Goal: Register for event/course

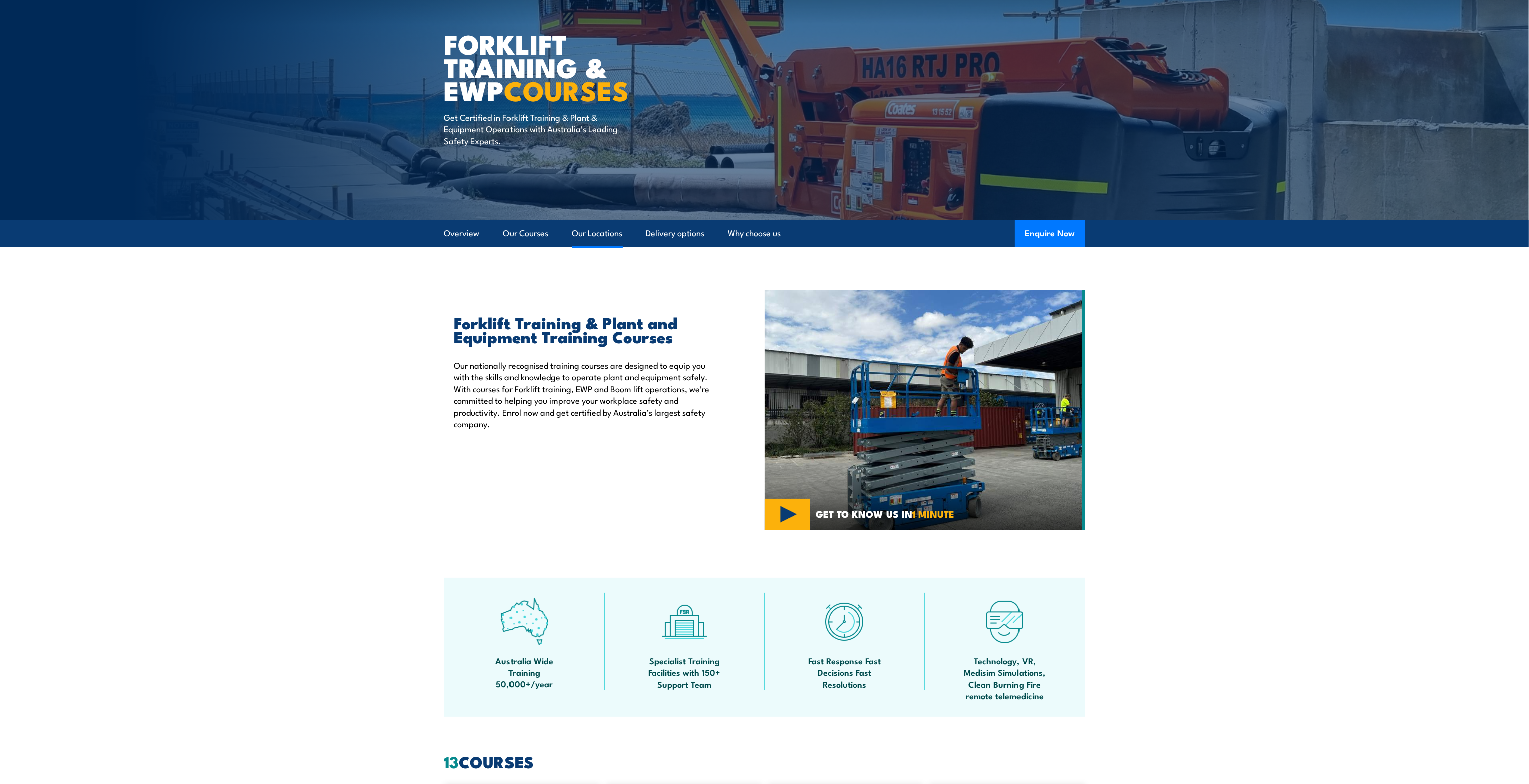
scroll to position [66, 0]
click at [576, 231] on link "Our Locations" at bounding box center [597, 233] width 50 height 27
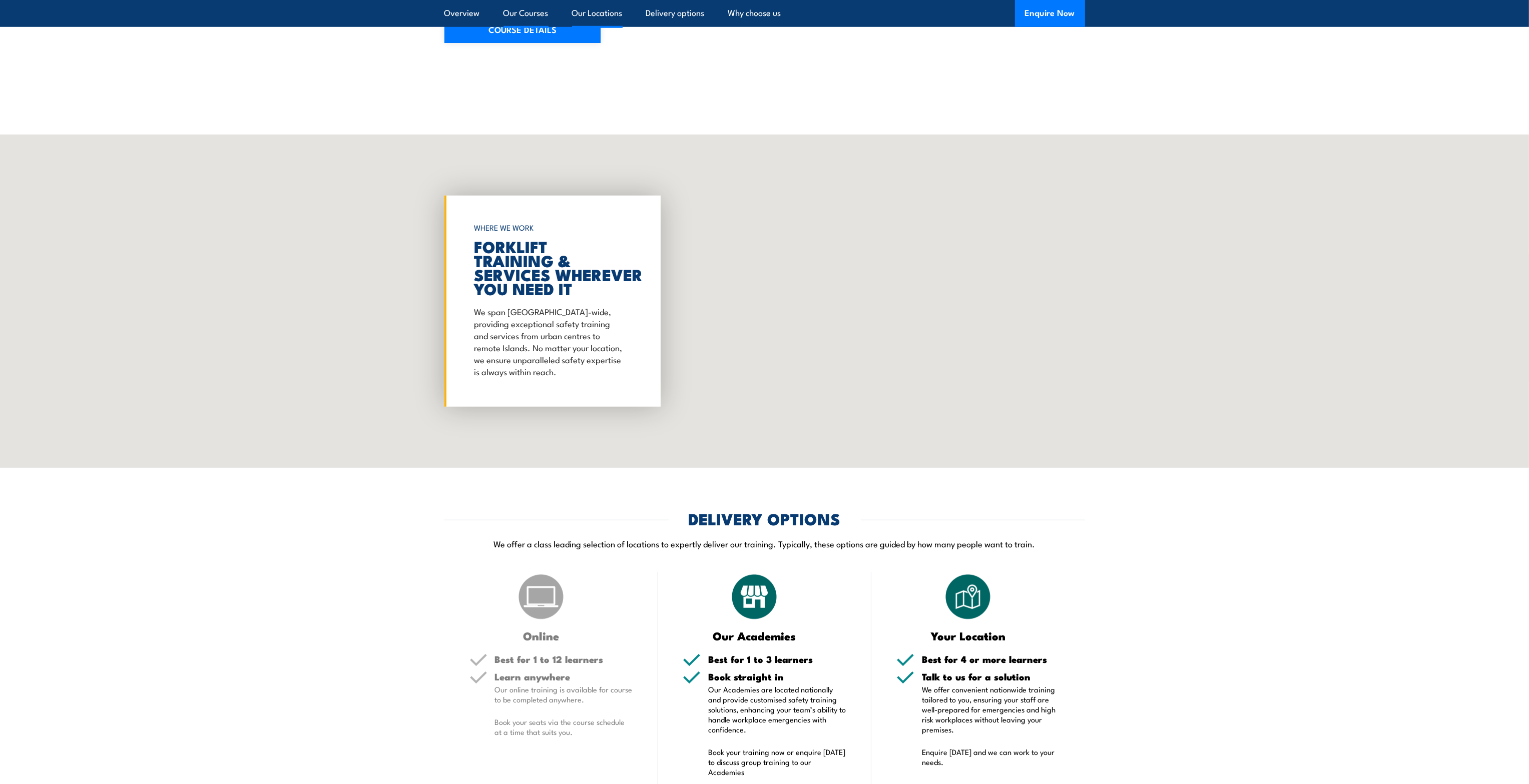
scroll to position [1852, 0]
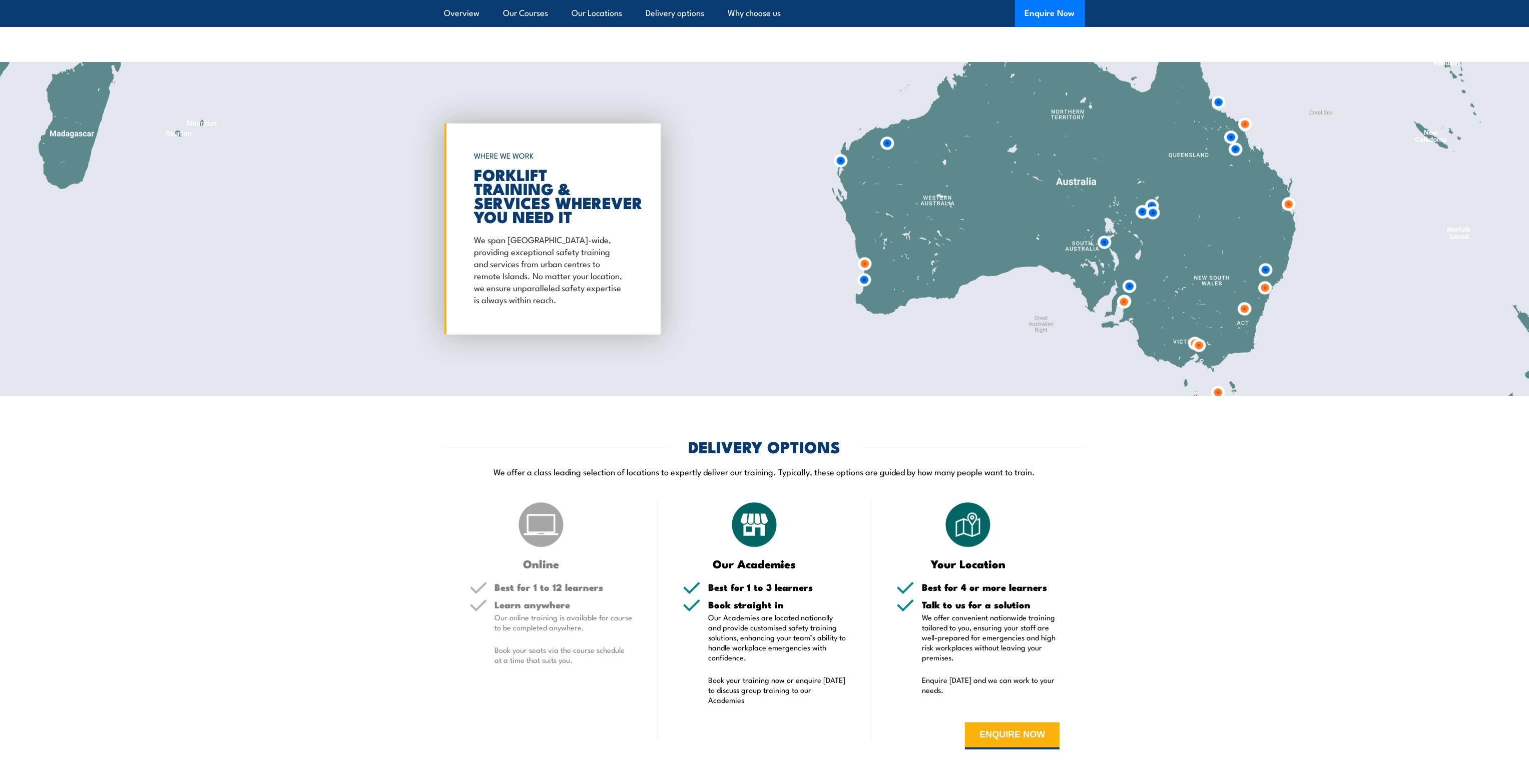
click at [1199, 341] on img at bounding box center [1198, 345] width 18 height 18
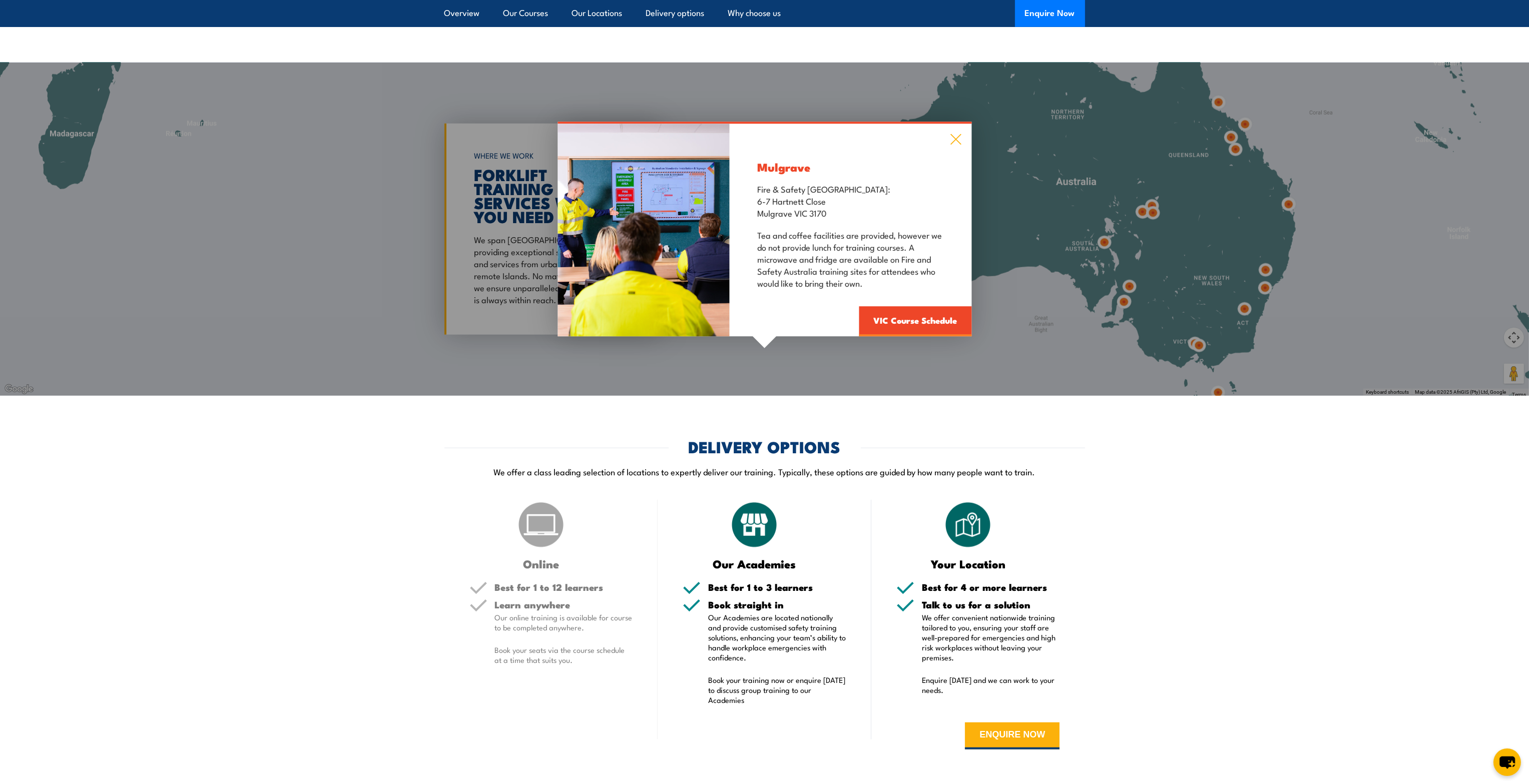
click at [953, 135] on icon at bounding box center [955, 139] width 11 height 11
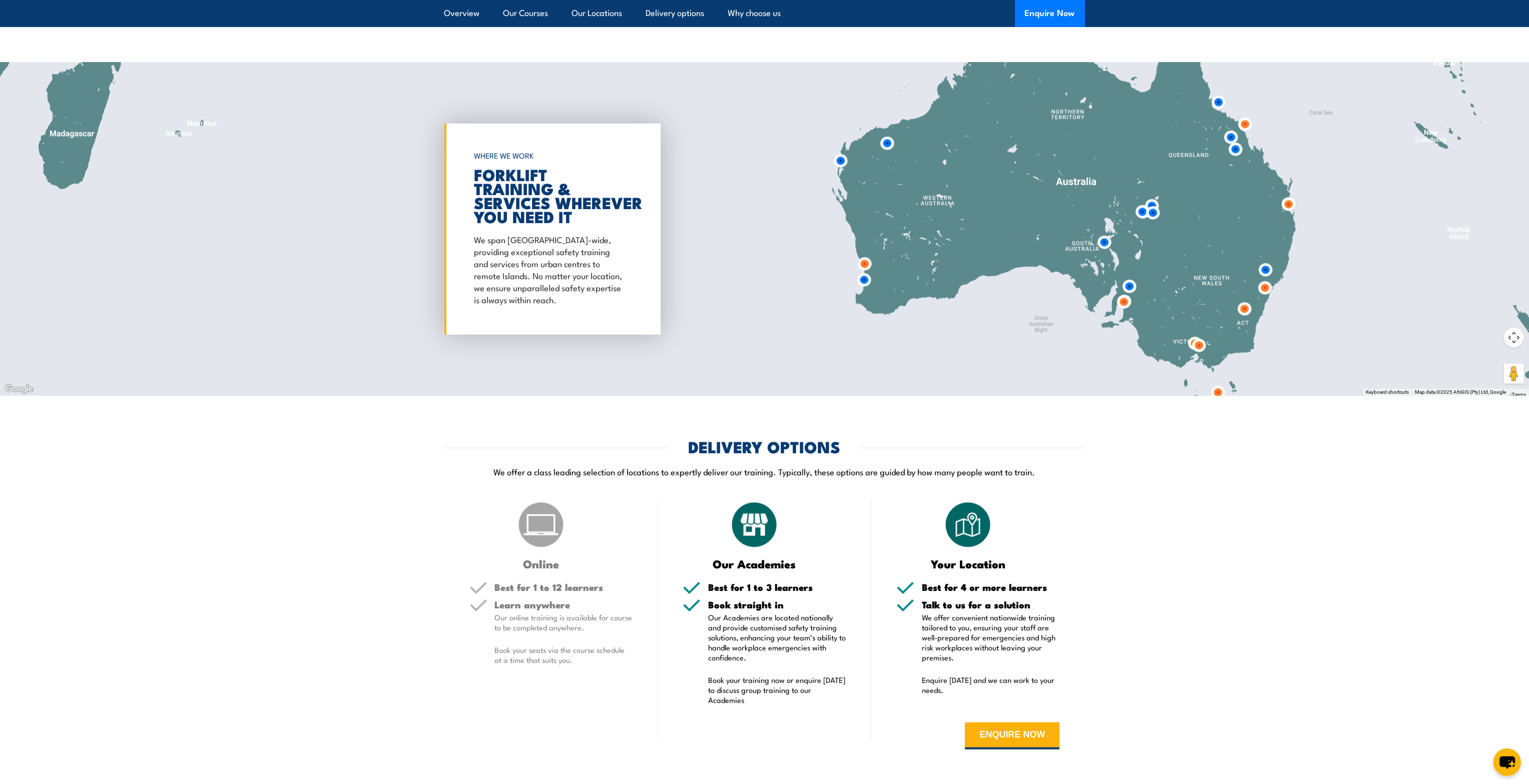
click at [1188, 340] on img at bounding box center [1195, 343] width 18 height 18
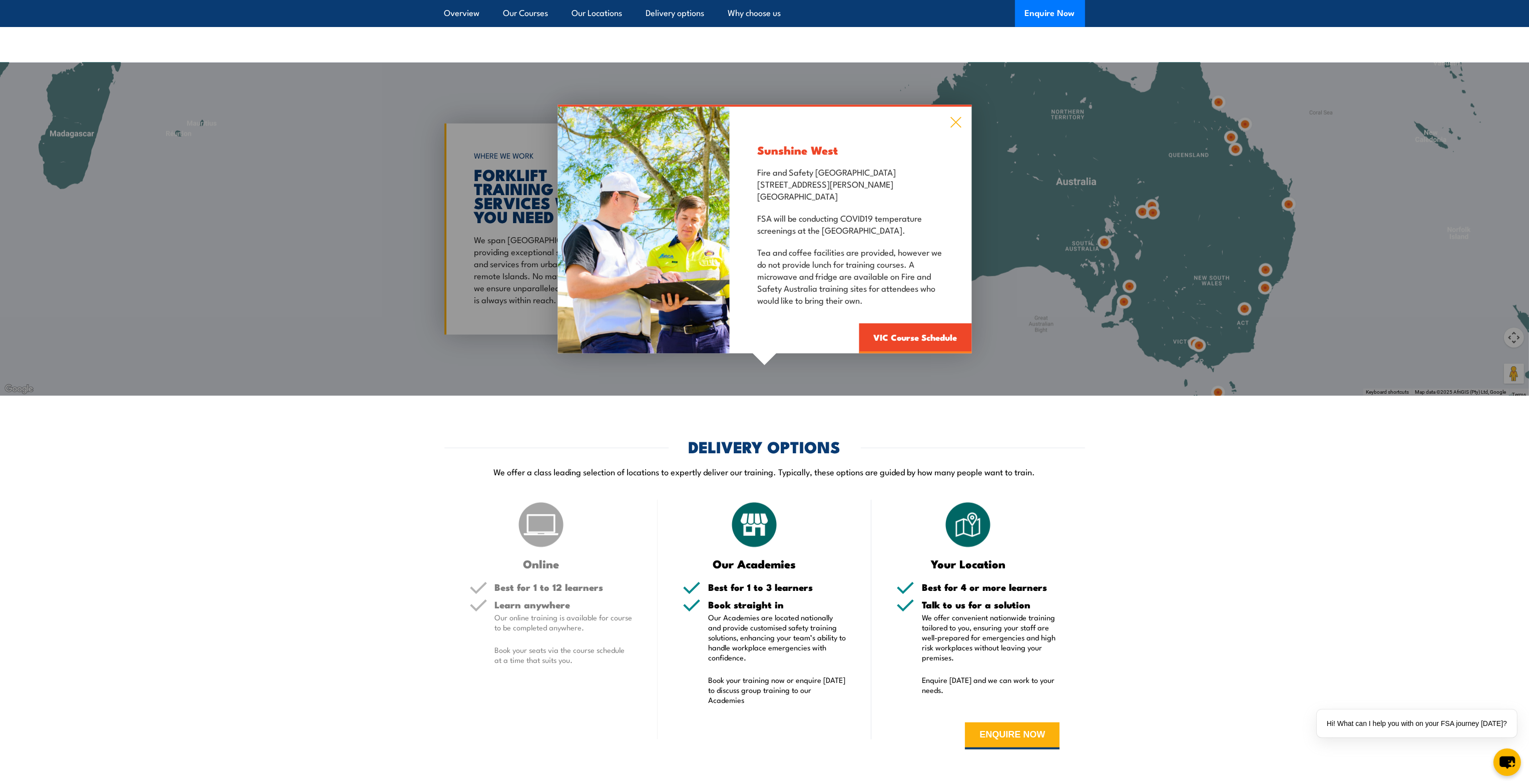
click at [955, 120] on icon at bounding box center [955, 122] width 11 height 11
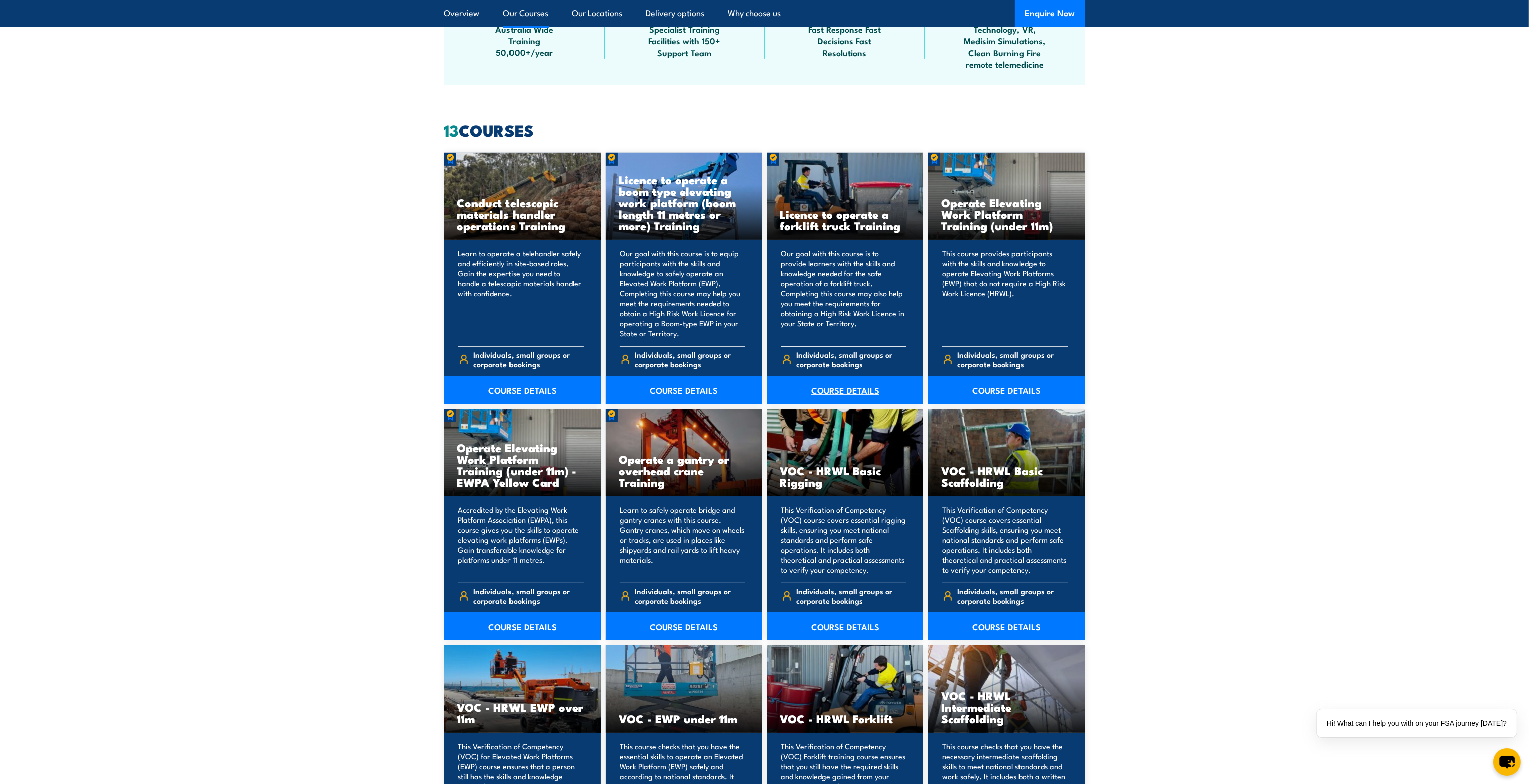
scroll to position [684, 0]
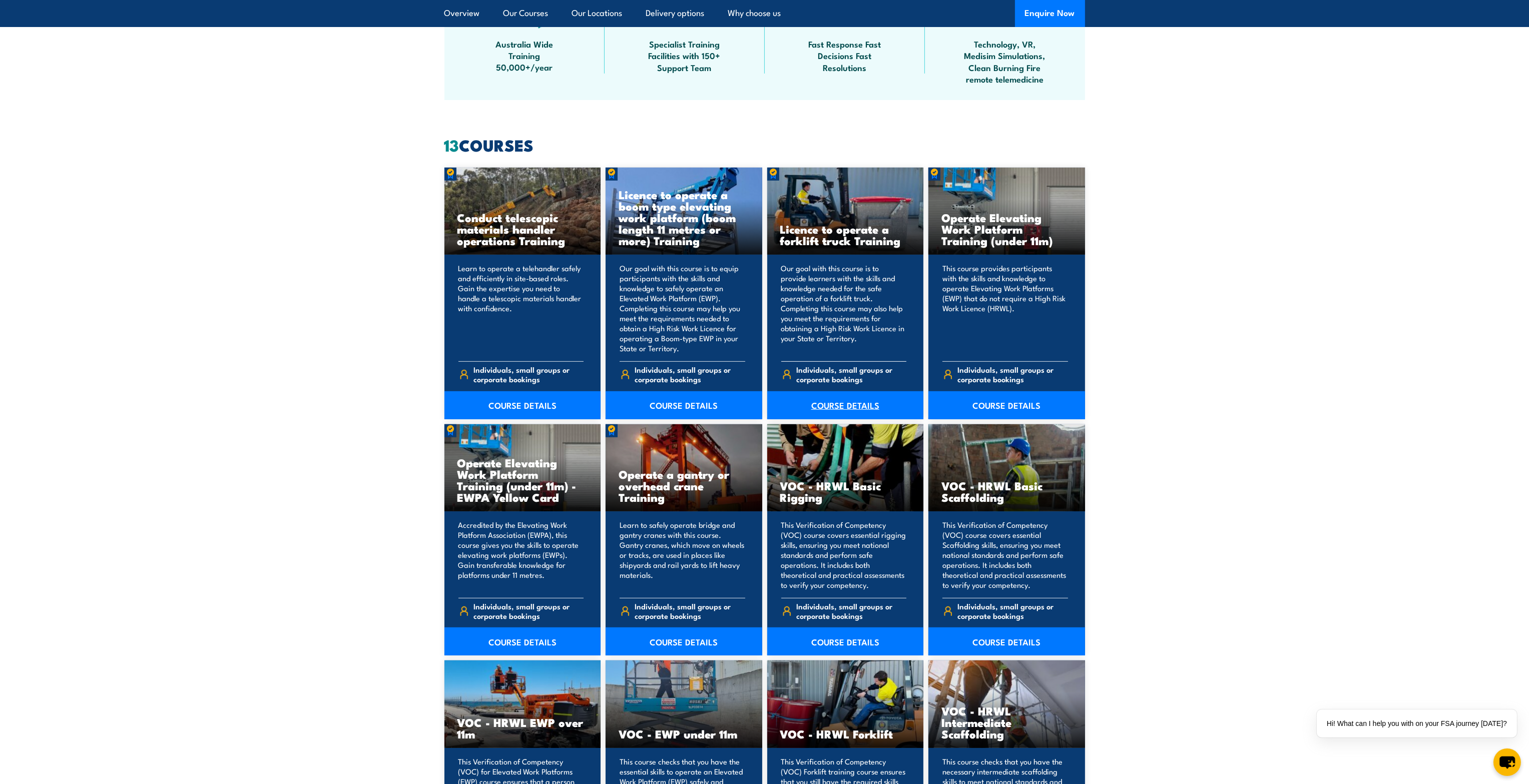
click at [832, 401] on link "COURSE DETAILS" at bounding box center [846, 405] width 157 height 28
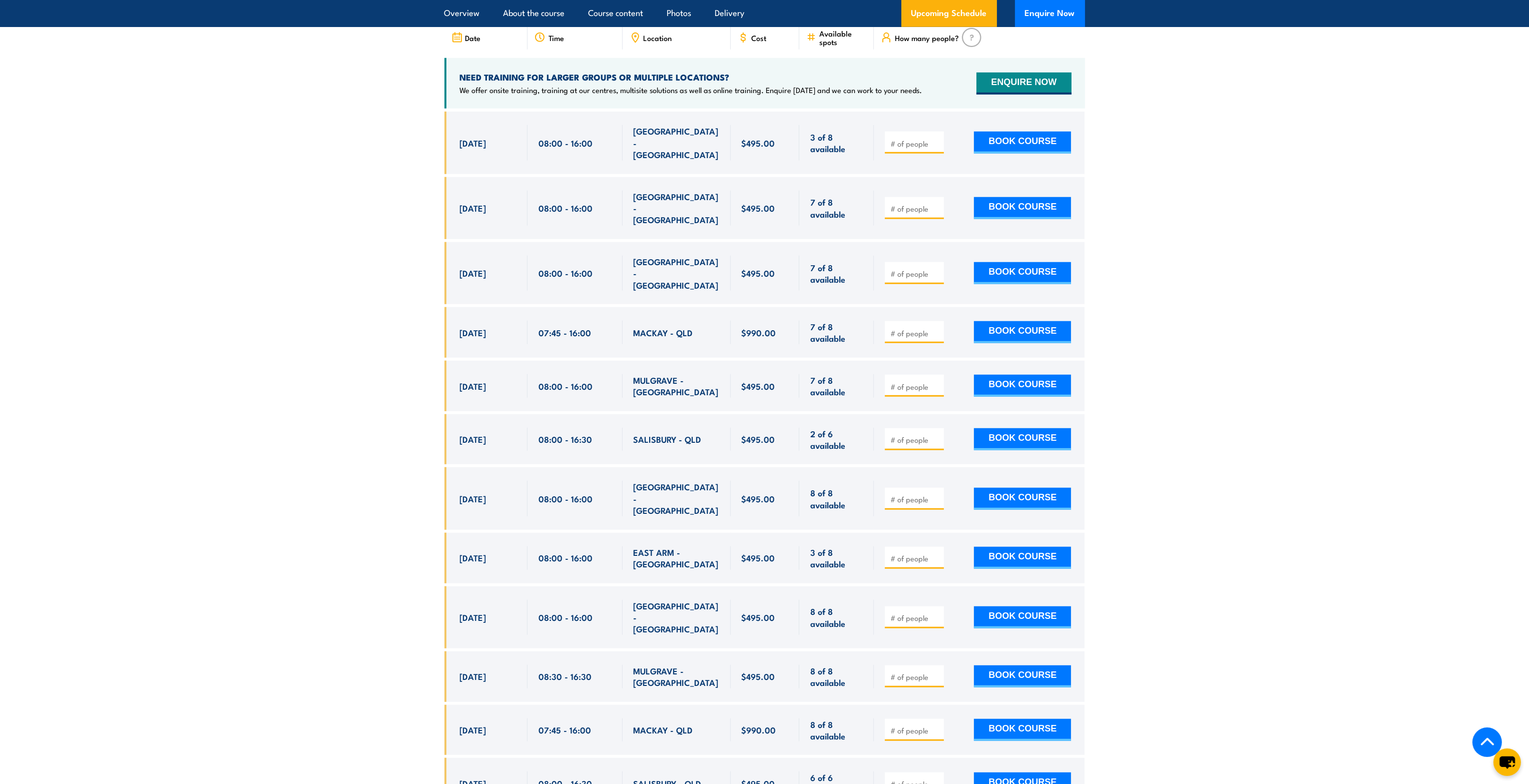
scroll to position [1735, 0]
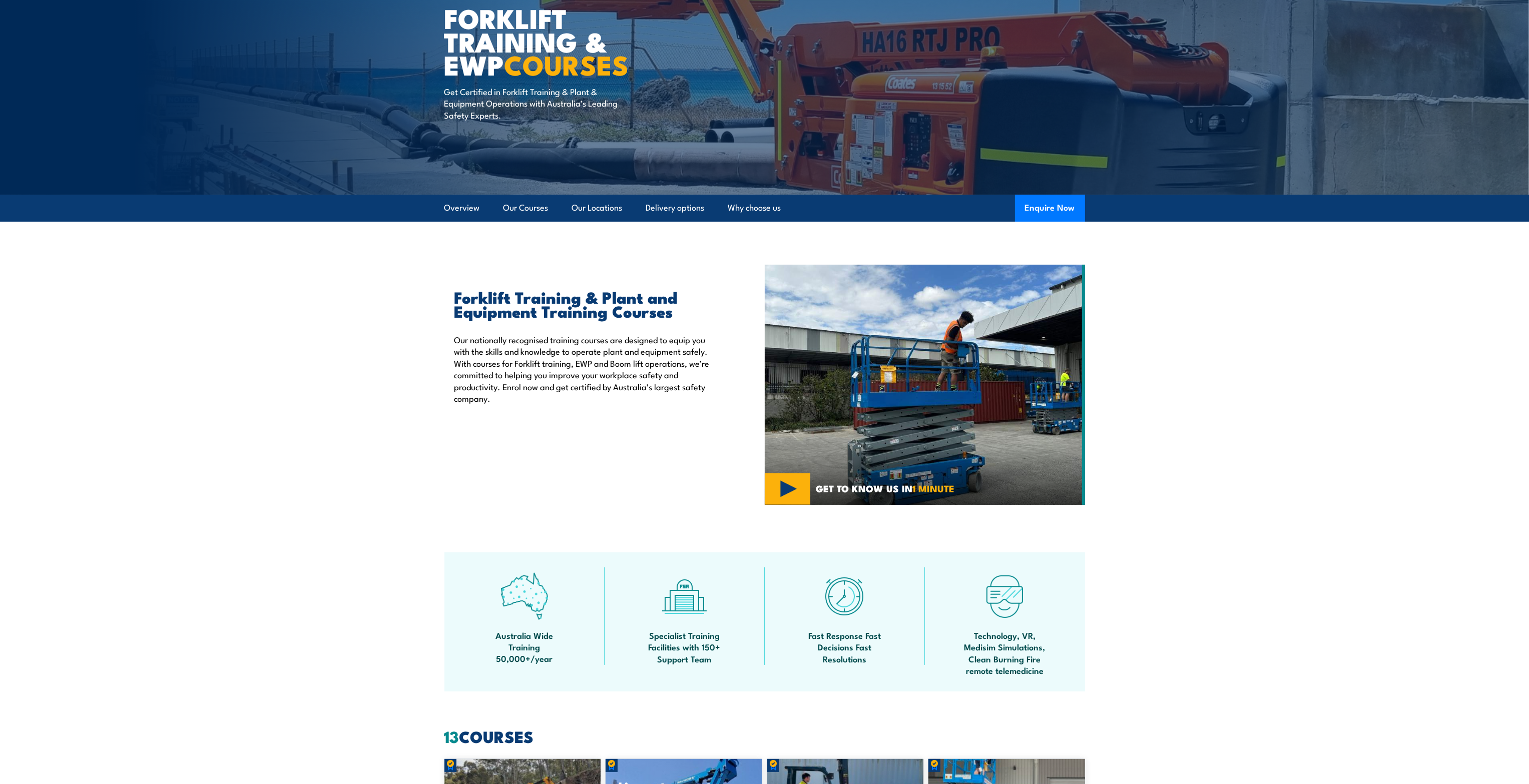
scroll to position [87, 0]
